Goal: Use online tool/utility: Use online tool/utility

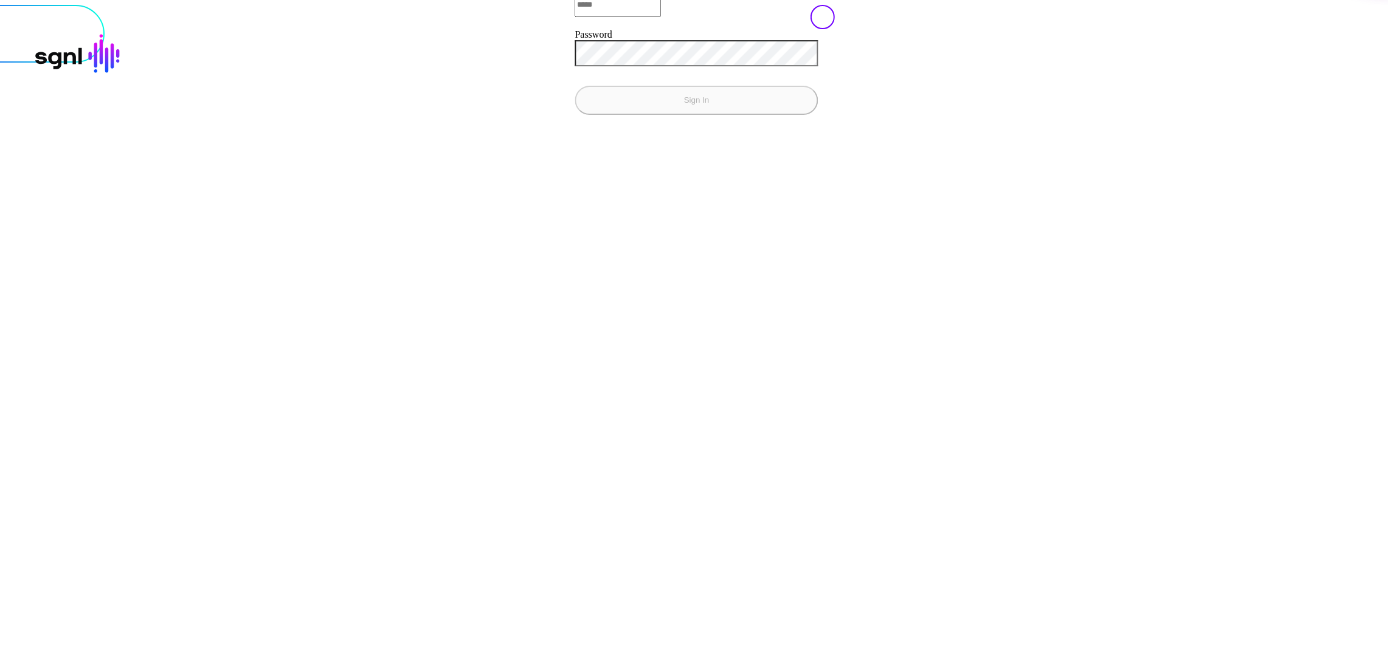
click at [575, 17] on input "Email" at bounding box center [618, 5] width 86 height 24
type input "**********"
click at [575, 86] on button "Sign In" at bounding box center [696, 100] width 243 height 29
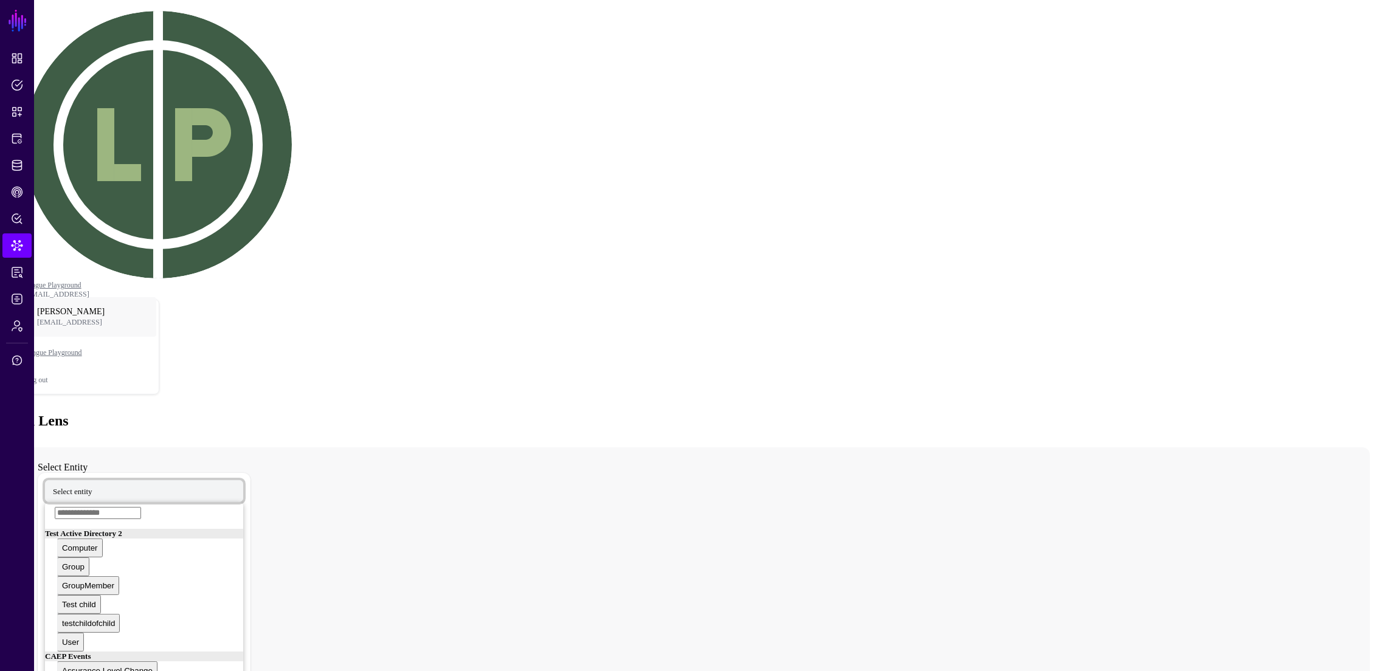
click at [92, 486] on span "Select entity" at bounding box center [73, 491] width 40 height 10
click at [64, 671] on div "User" at bounding box center [55, 675] width 17 height 9
click at [408, 413] on div "Data Lens" at bounding box center [696, 421] width 1383 height 16
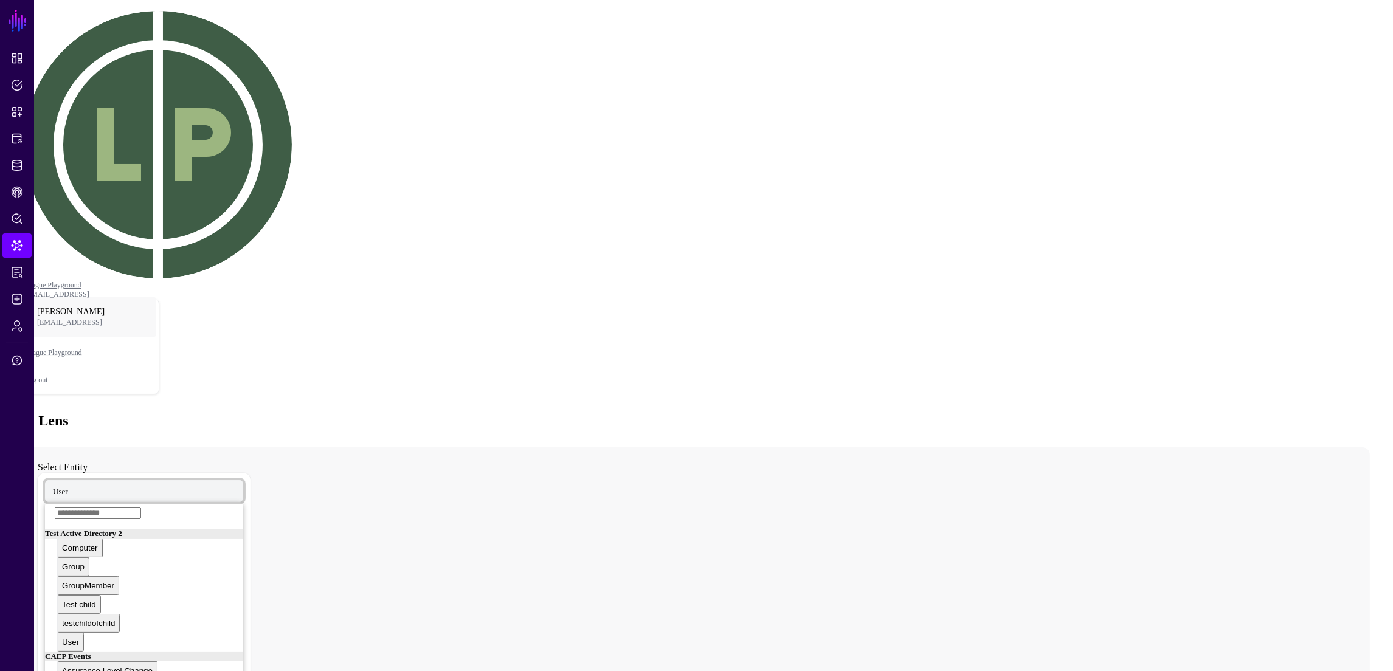
click at [68, 486] on span "User" at bounding box center [60, 491] width 15 height 10
click at [64, 473] on div "User" at bounding box center [55, 477] width 17 height 9
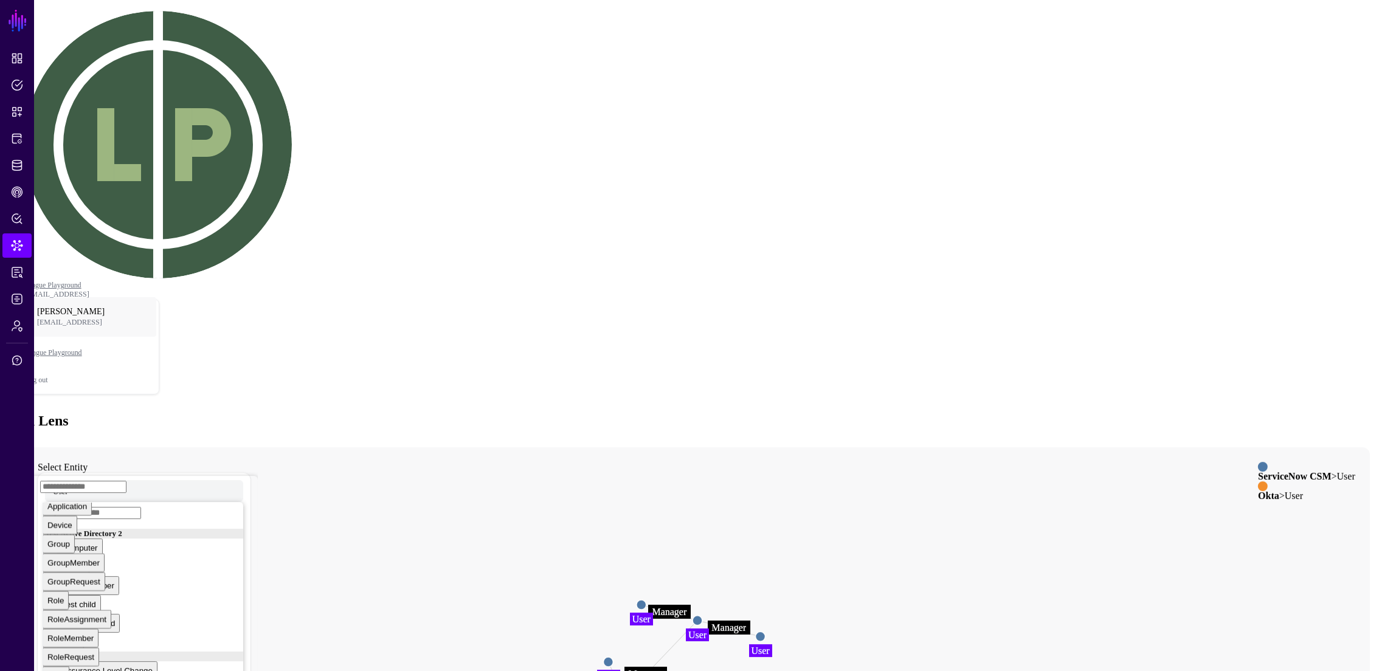
scroll to position [3977, 0]
